Goal: Find specific page/section: Find specific page/section

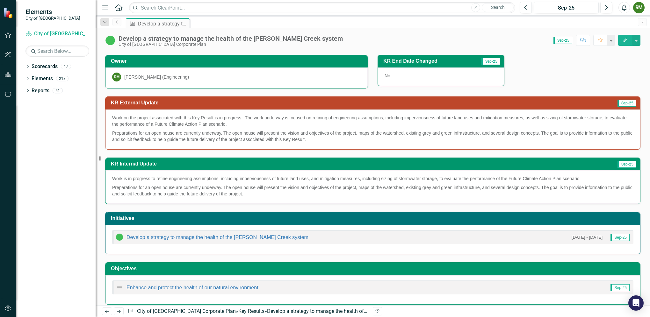
scroll to position [66, 0]
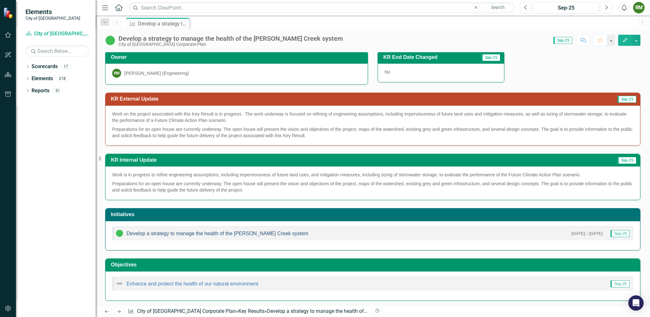
click at [250, 233] on link "Develop a strategy to manage the health of the [PERSON_NAME] Creek system" at bounding box center [218, 233] width 182 height 5
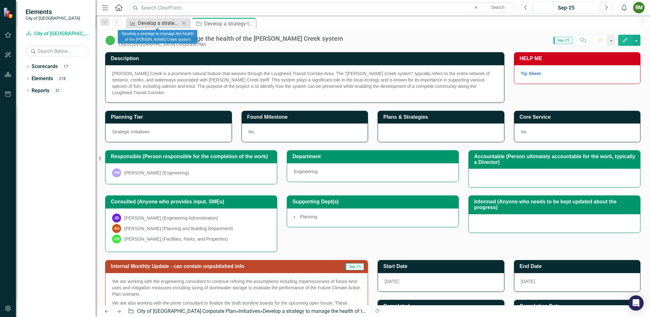
click at [156, 23] on div "Develop a strategy to manage the health of the [PERSON_NAME] Creek system" at bounding box center [159, 23] width 42 height 8
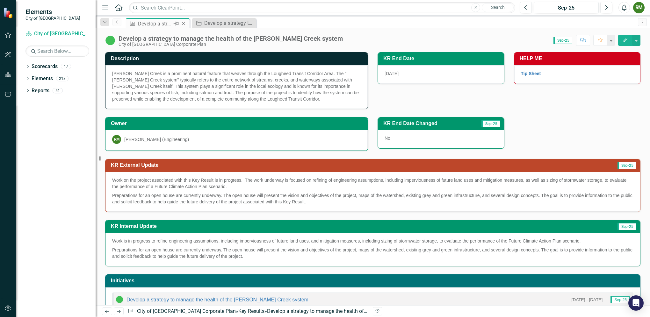
click at [162, 25] on div "Develop a strategy to manage the health of the [PERSON_NAME] Creek system" at bounding box center [155, 24] width 34 height 8
click at [218, 23] on div "Develop a strategy to manage the health of the [PERSON_NAME] Creek system" at bounding box center [225, 23] width 42 height 8
